Goal: Transaction & Acquisition: Purchase product/service

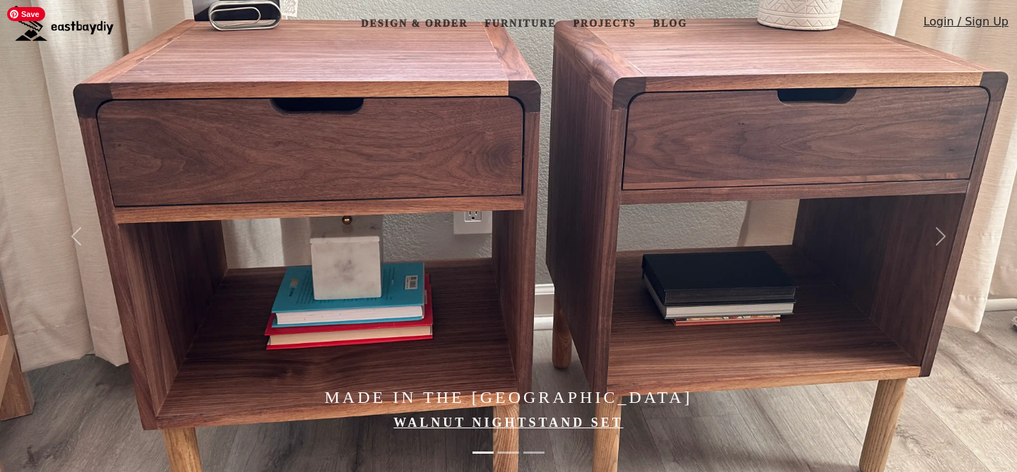
scroll to position [164, 0]
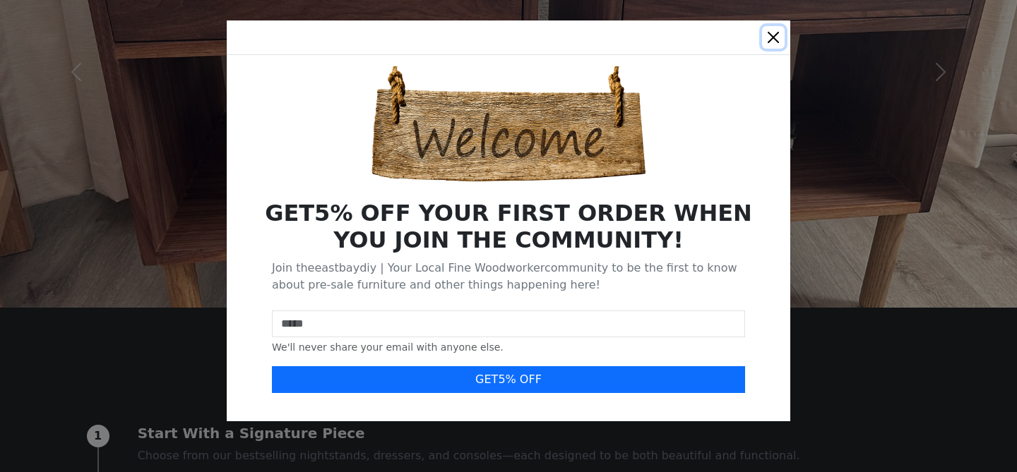
click at [772, 37] on button "Close" at bounding box center [773, 37] width 23 height 23
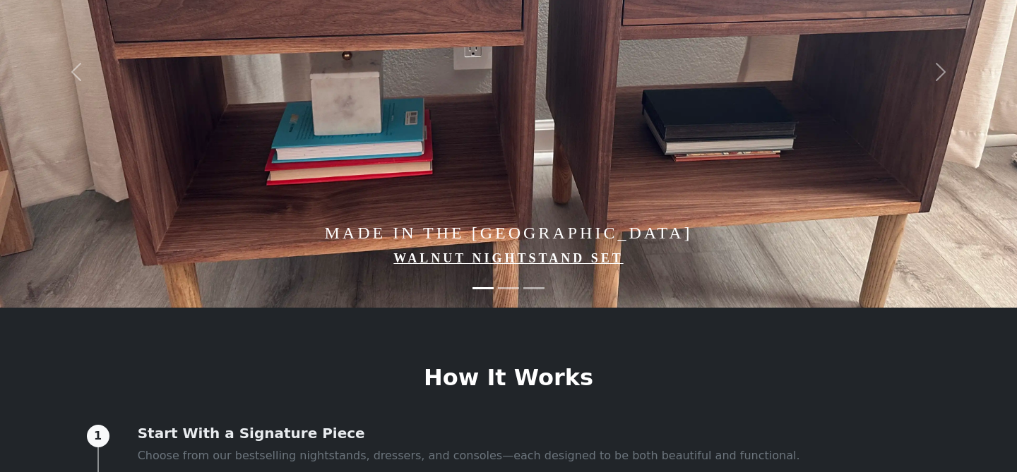
scroll to position [0, 0]
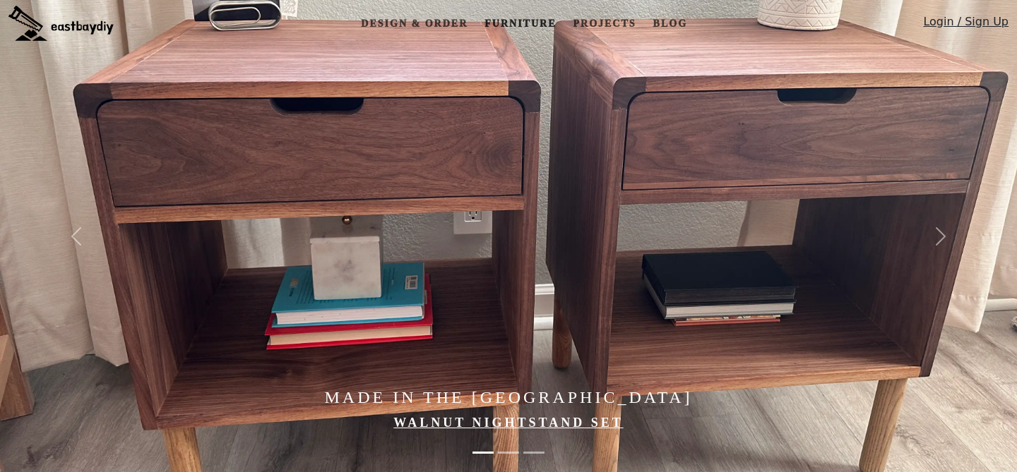
click at [516, 23] on link "Furniture" at bounding box center [520, 24] width 83 height 26
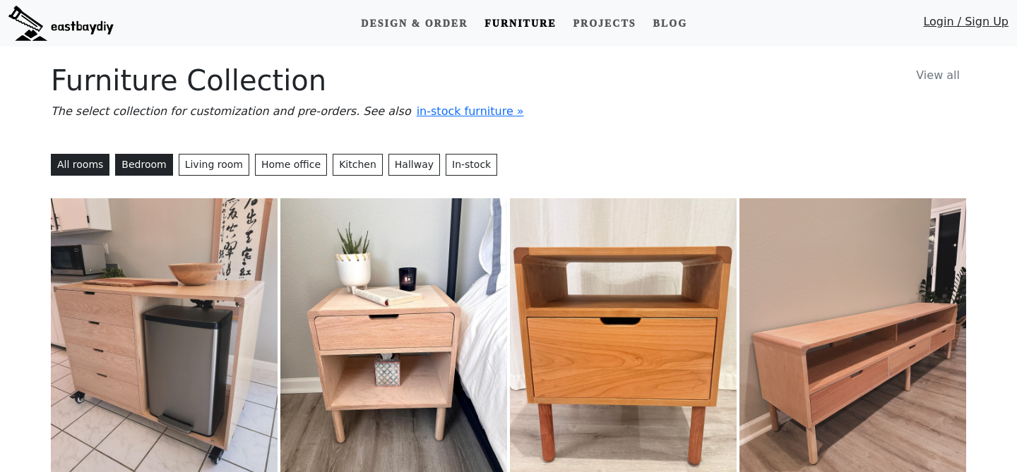
click at [144, 167] on button "Bedroom" at bounding box center [143, 165] width 57 height 22
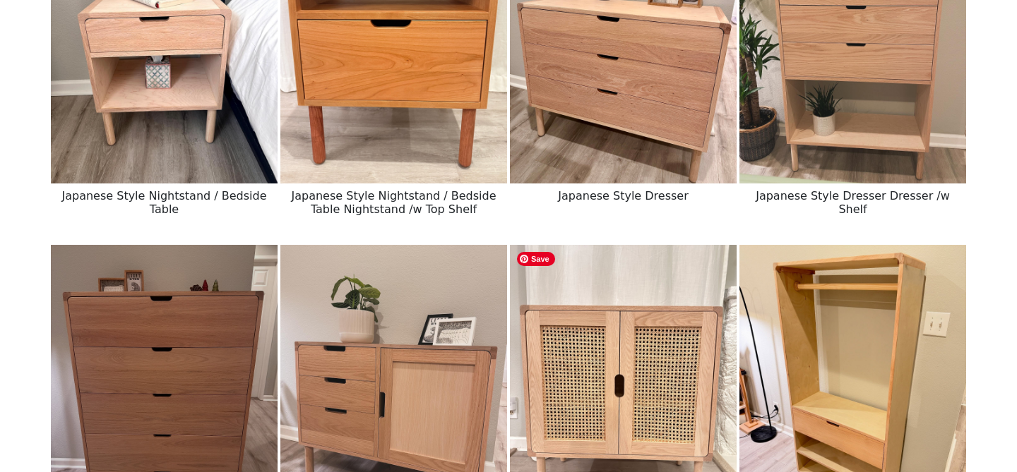
scroll to position [277, 0]
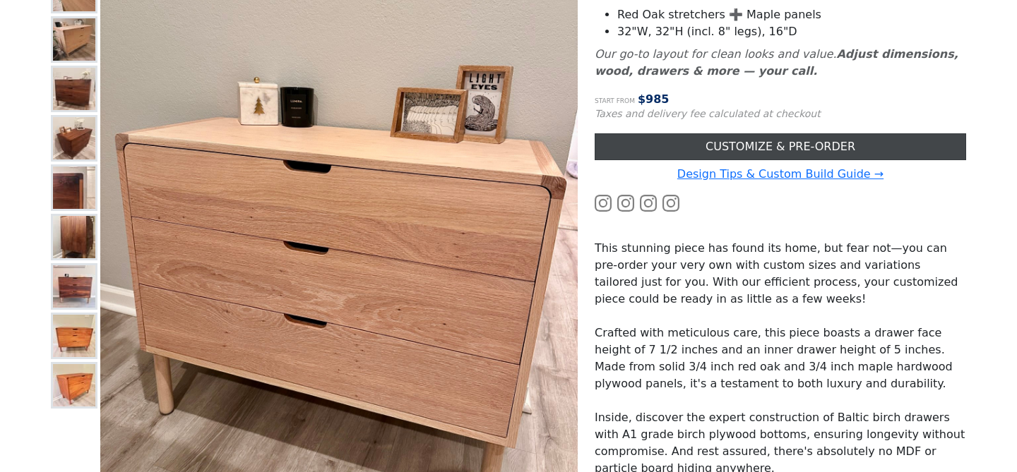
scroll to position [246, 0]
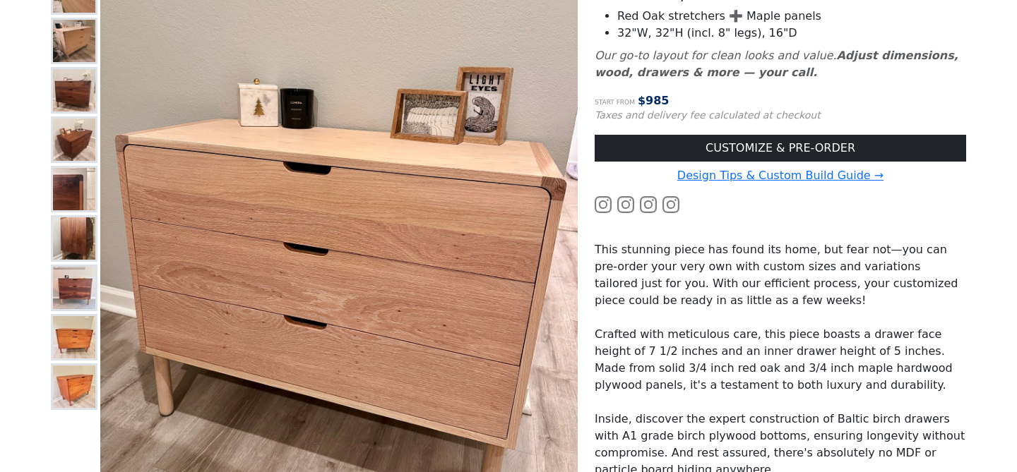
click at [605, 205] on icon at bounding box center [602, 204] width 17 height 17
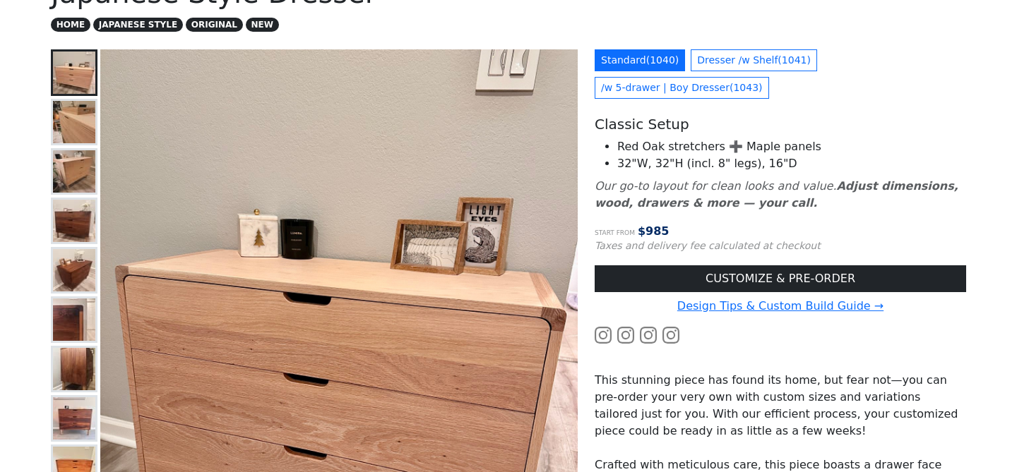
scroll to position [112, 0]
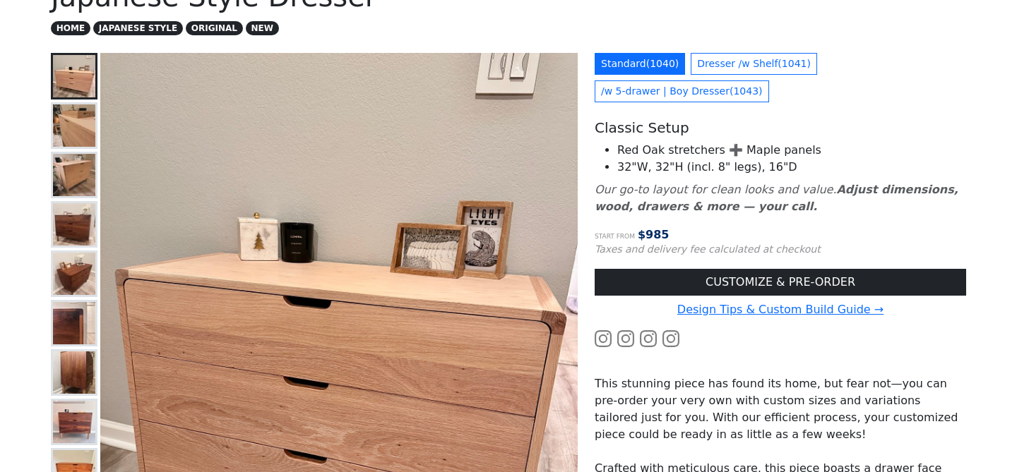
click at [59, 127] on img at bounding box center [74, 125] width 42 height 42
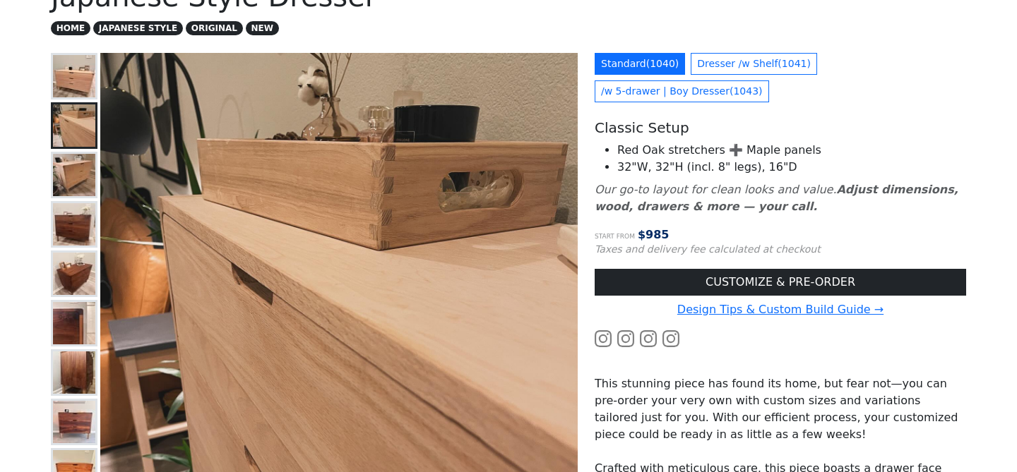
click at [72, 160] on img at bounding box center [74, 175] width 42 height 42
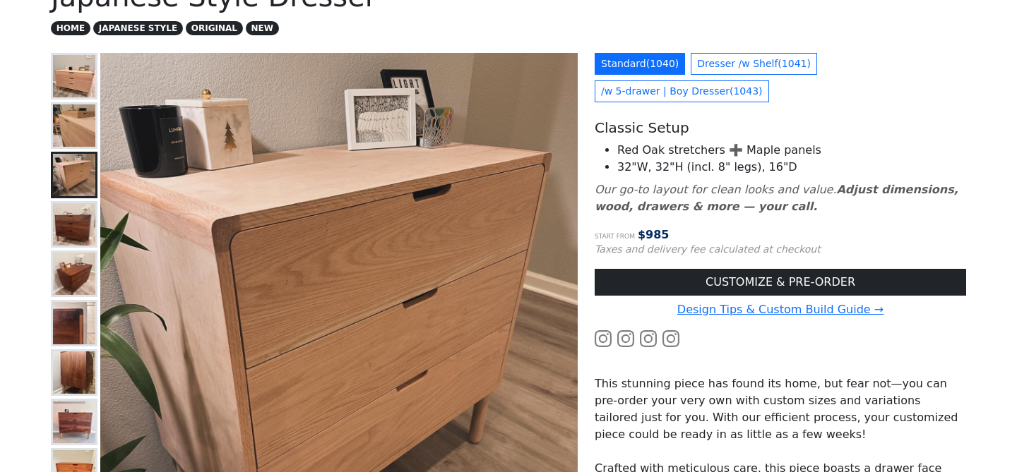
click at [78, 230] on img at bounding box center [74, 224] width 42 height 42
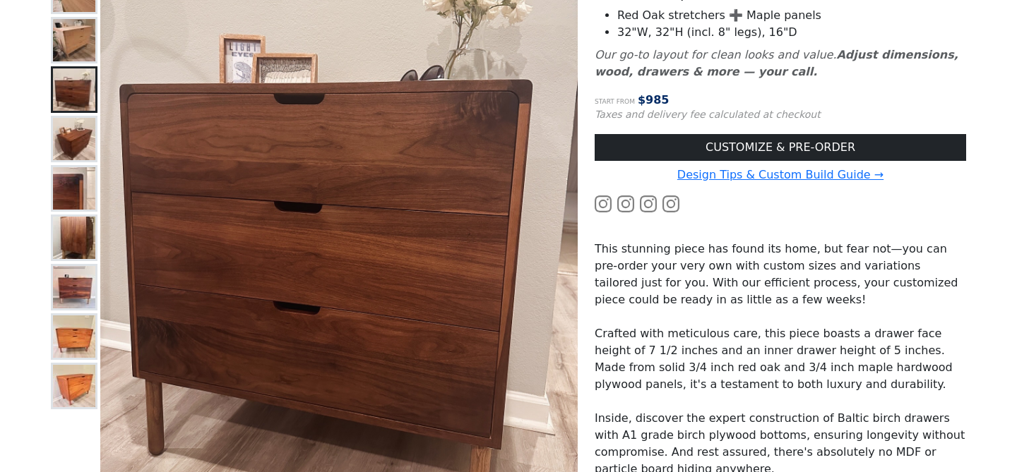
scroll to position [265, 0]
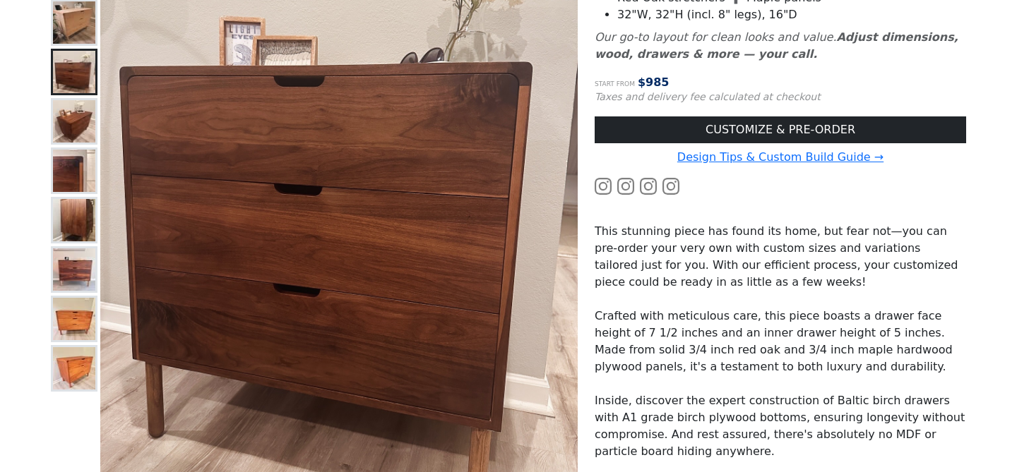
click at [73, 174] on img at bounding box center [74, 171] width 42 height 42
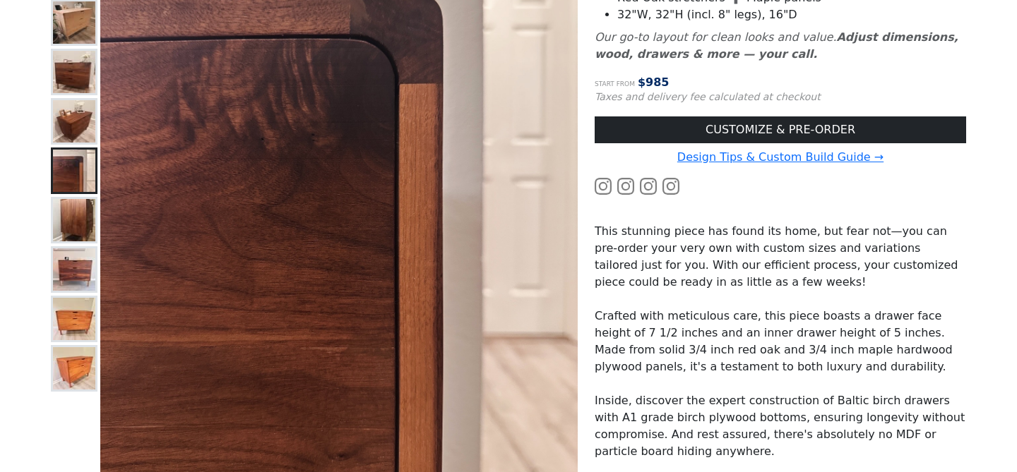
click at [75, 222] on img at bounding box center [74, 220] width 42 height 42
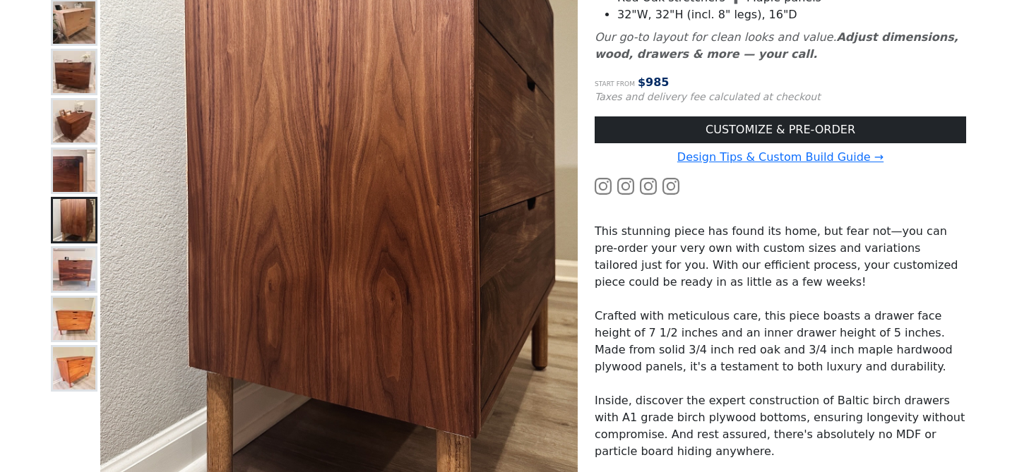
click at [78, 272] on img at bounding box center [74, 269] width 42 height 42
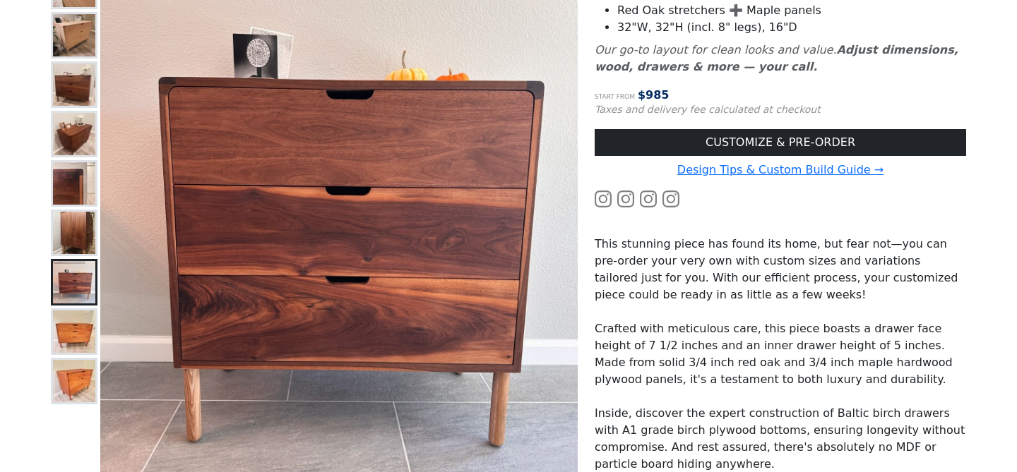
scroll to position [227, 0]
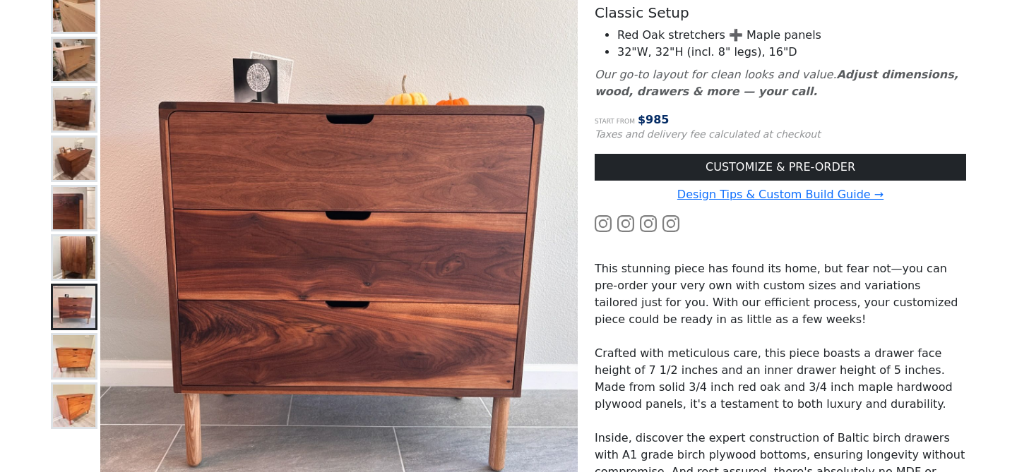
click at [66, 367] on img at bounding box center [74, 356] width 42 height 42
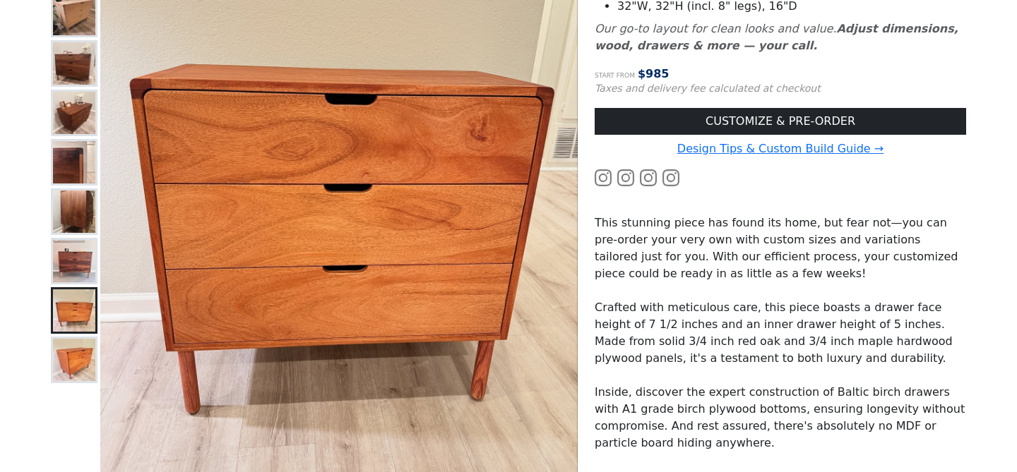
scroll to position [274, 0]
